Goal: Task Accomplishment & Management: Use online tool/utility

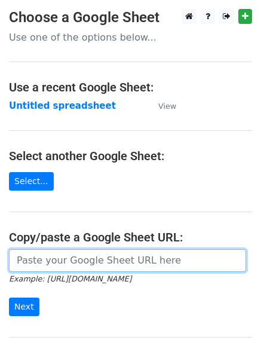
click at [50, 266] on input "url" at bounding box center [127, 260] width 237 height 23
type input "https://docs.google.com/spreadsheets/d/1z057kKdme4G-B9AAUmzJd0KVAWvzw5Bp0Li5gXL…"
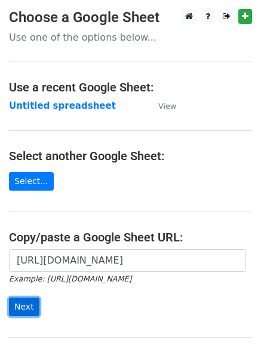
click at [19, 302] on input "Next" at bounding box center [24, 307] width 30 height 19
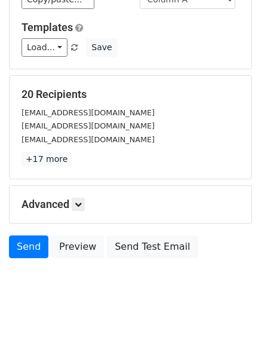
scroll to position [106, 0]
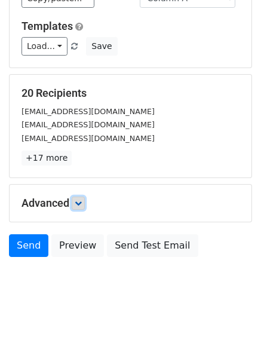
click at [81, 201] on icon at bounding box center [78, 203] width 7 height 7
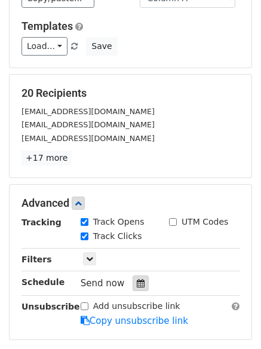
click at [137, 281] on icon at bounding box center [141, 283] width 8 height 8
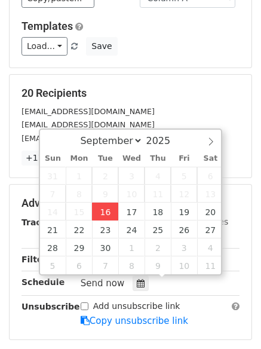
type input "2025-09-16 12:00"
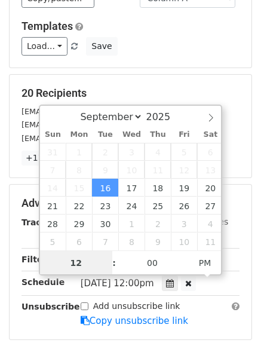
scroll to position [1, 0]
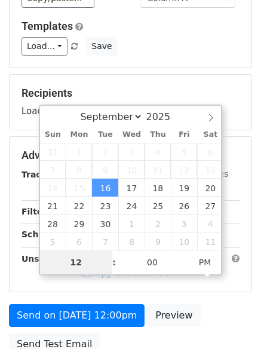
type input "4"
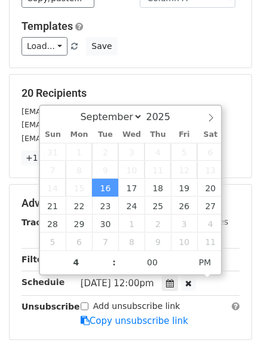
type input "2025-09-16 16:00"
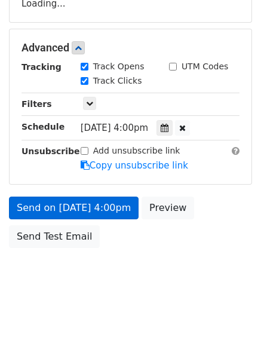
scroll to position [261, 0]
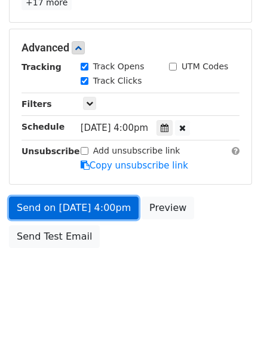
click at [55, 202] on link "Send on Sep 16 at 4:00pm" at bounding box center [74, 208] width 130 height 23
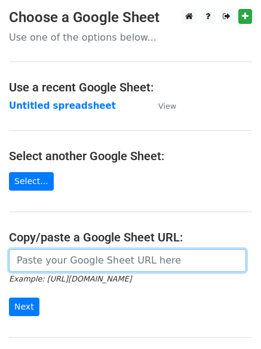
click at [70, 263] on input "url" at bounding box center [127, 260] width 237 height 23
type input "https://docs.google.com/spreadsheets/d/1z057kKdme4G-B9AAUmzJd0KVAWvzw5Bp0Li5gXL…"
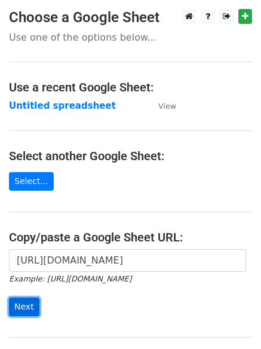
click at [21, 302] on input "Next" at bounding box center [24, 307] width 30 height 19
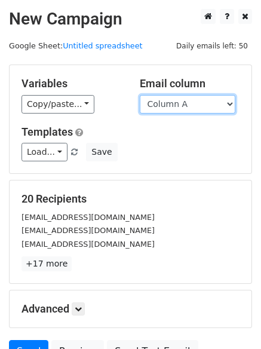
click at [227, 100] on select "Column A Column B Column C Column D" at bounding box center [188, 104] width 96 height 19
select select "Column B"
click at [140, 95] on select "Column A Column B Column C Column D" at bounding box center [188, 104] width 96 height 19
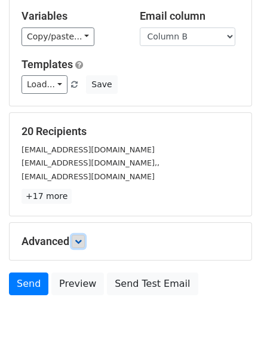
click at [79, 241] on icon at bounding box center [78, 241] width 7 height 7
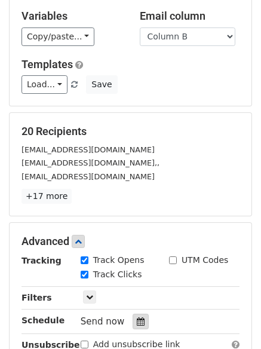
click at [137, 320] on icon at bounding box center [141, 321] width 8 height 8
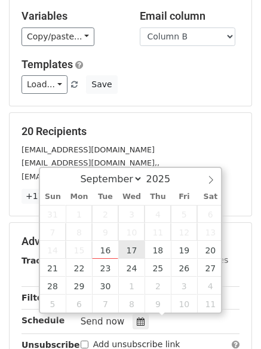
type input "2025-09-17 12:00"
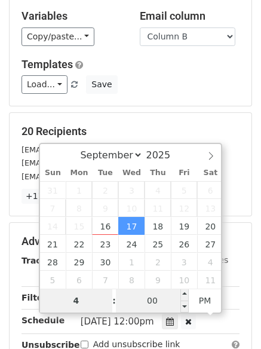
type input "4"
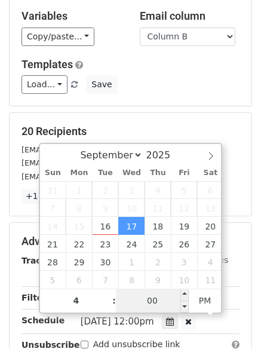
type input "2025-09-17 16:00"
type input "04"
click at [151, 299] on input "00" at bounding box center [152, 301] width 73 height 24
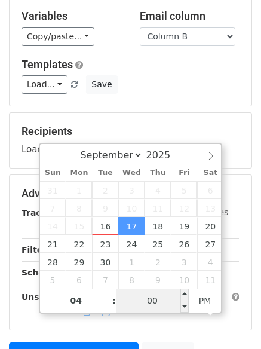
type input "2"
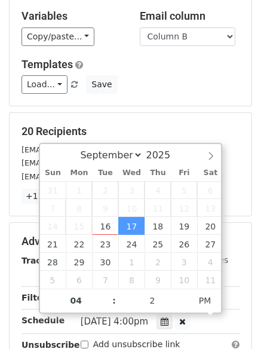
type input "2025-09-17 16:02"
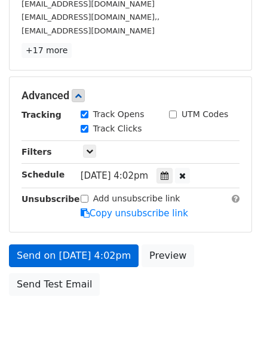
scroll to position [254, 0]
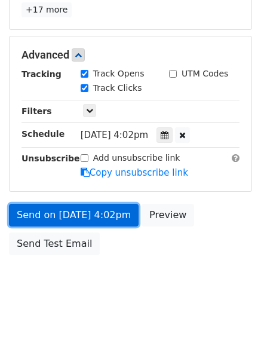
click at [57, 212] on link "Send on Sep 17 at 4:02pm" at bounding box center [74, 215] width 130 height 23
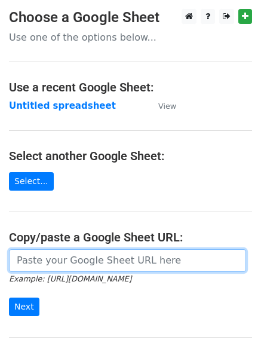
click at [78, 258] on input "url" at bounding box center [127, 260] width 237 height 23
type input "[URL][DOMAIN_NAME]"
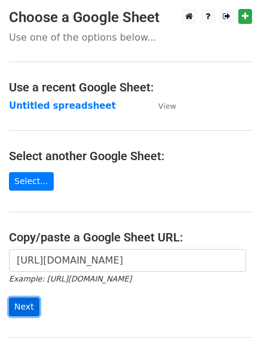
click at [19, 305] on input "Next" at bounding box center [24, 307] width 30 height 19
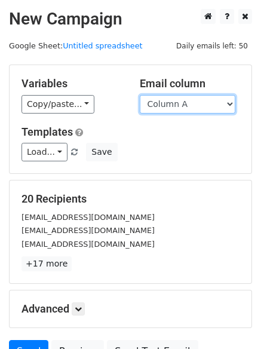
drag, startPoint x: 232, startPoint y: 102, endPoint x: 222, endPoint y: 111, distance: 13.6
click at [232, 102] on select "Column A Column B Column C Column D" at bounding box center [188, 104] width 96 height 19
select select "Column C"
click at [140, 95] on select "Column A Column B Column C Column D" at bounding box center [188, 104] width 96 height 19
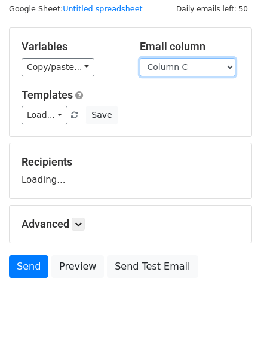
scroll to position [68, 0]
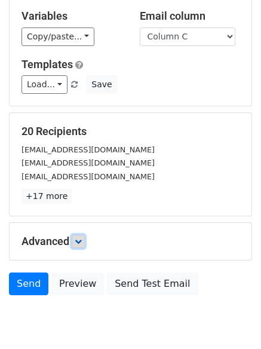
click at [82, 240] on icon at bounding box center [78, 241] width 7 height 7
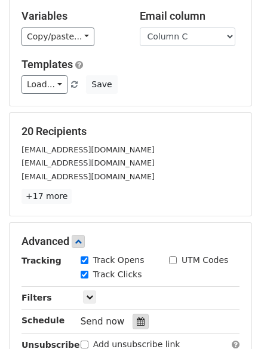
click at [137, 320] on icon at bounding box center [141, 321] width 8 height 8
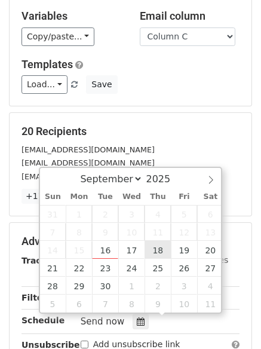
type input "2025-09-18 12:00"
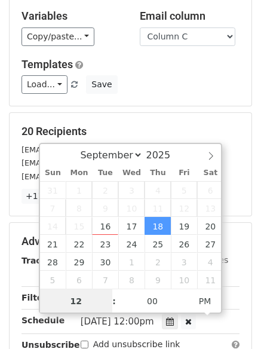
scroll to position [1, 0]
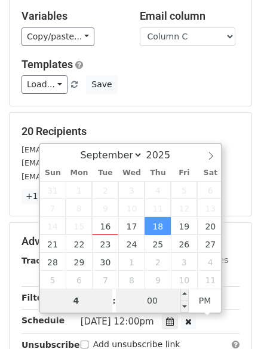
type input "4"
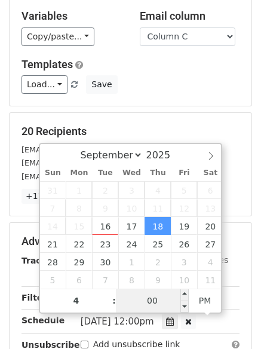
type input "2025-09-18 16:00"
type input "04"
click at [148, 305] on input "00" at bounding box center [152, 301] width 73 height 24
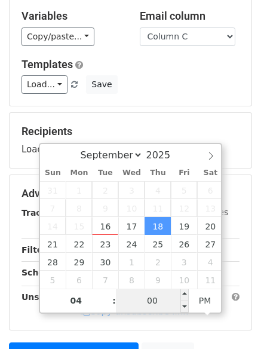
type input "4"
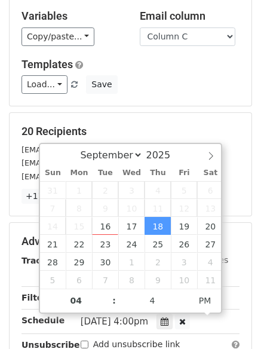
type input "2025-09-18 16:04"
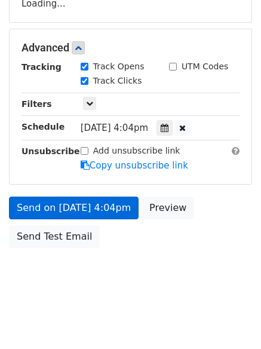
scroll to position [261, 0]
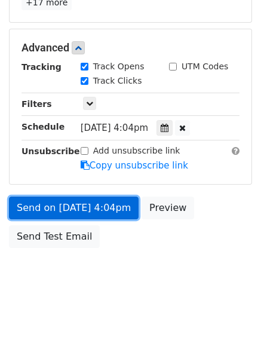
click at [50, 203] on link "Send on Sep 18 at 4:04pm" at bounding box center [74, 208] width 130 height 23
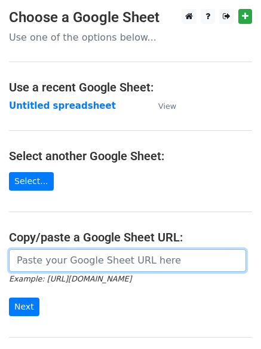
click at [85, 267] on input "url" at bounding box center [127, 260] width 237 height 23
type input "https://docs.google.com/spreadsheets/d/1z057kKdme4G-B9AAUmzJd0KVAWvzw5Bp0Li5gXL…"
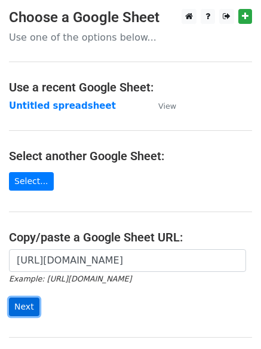
click at [18, 305] on input "Next" at bounding box center [24, 307] width 30 height 19
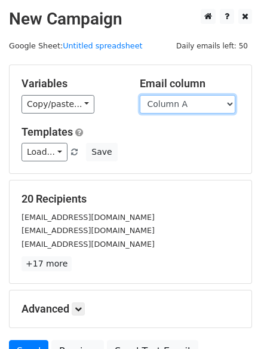
click at [234, 103] on select "Column A Column B Column C Column D" at bounding box center [188, 104] width 96 height 19
select select "Column D"
click at [140, 95] on select "Column A Column B Column C Column D" at bounding box center [188, 104] width 96 height 19
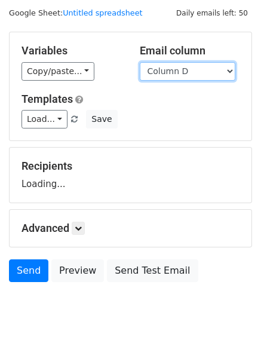
scroll to position [68, 0]
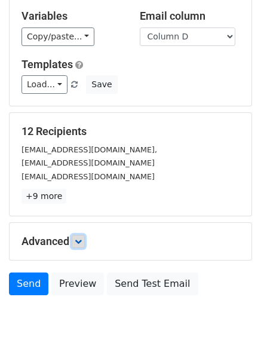
click at [82, 238] on icon at bounding box center [78, 241] width 7 height 7
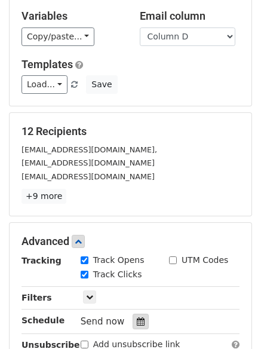
click at [137, 323] on icon at bounding box center [141, 321] width 8 height 8
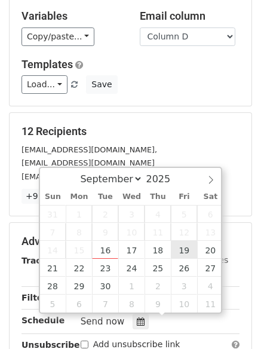
type input "[DATE] 12:00"
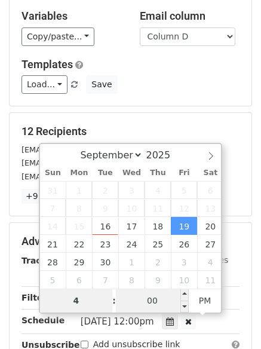
type input "4"
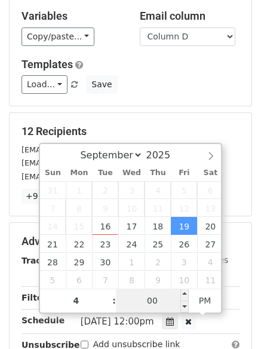
type input "[DATE] 16:00"
type input "04"
click at [154, 301] on input "00" at bounding box center [152, 301] width 73 height 24
type input "8"
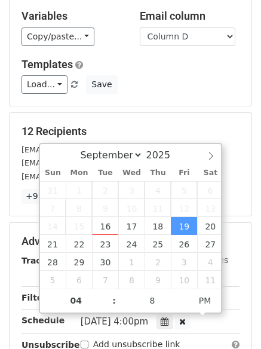
type input "[DATE] 16:08"
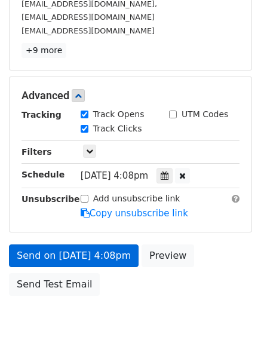
scroll to position [261, 0]
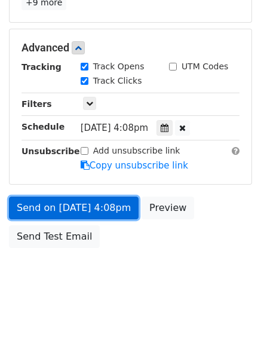
click at [63, 206] on link "Send on [DATE] 4:08pm" at bounding box center [74, 208] width 130 height 23
